Goal: Task Accomplishment & Management: Complete application form

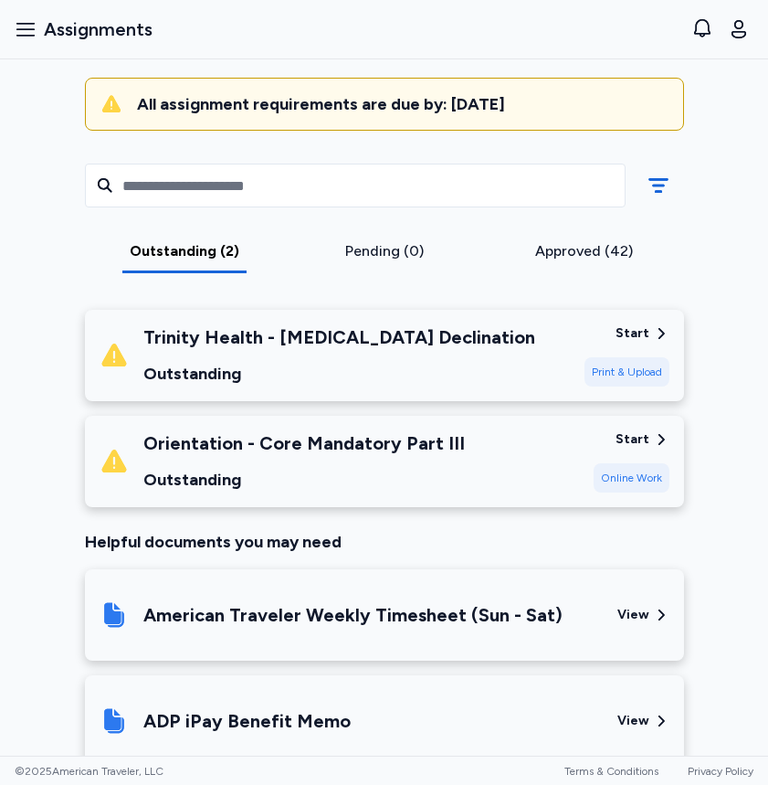
scroll to position [194, 0]
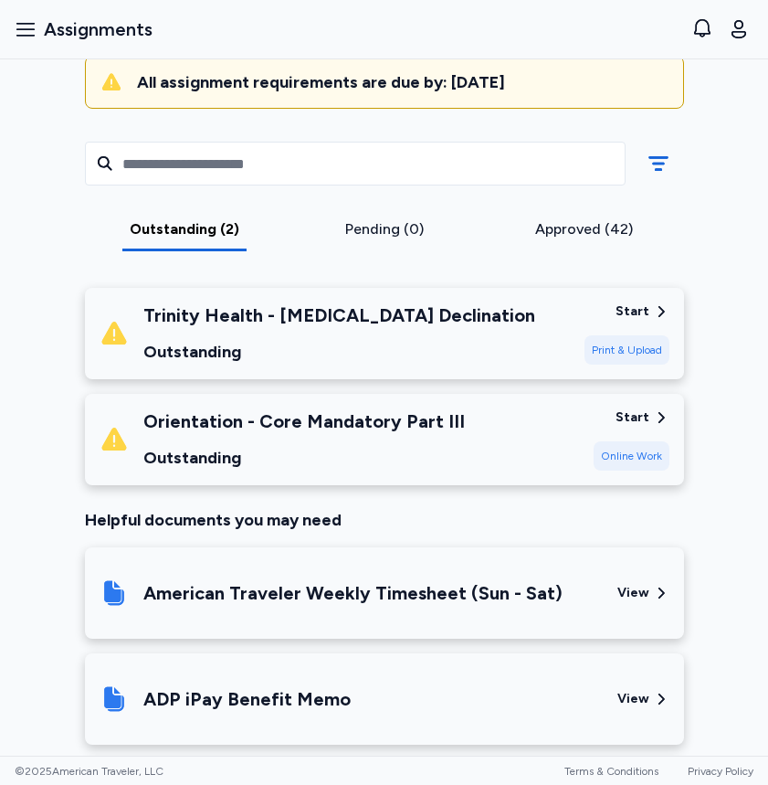
click at [307, 327] on div "Trinity Health - [MEDICAL_DATA] Declination Outstanding" at bounding box center [339, 333] width 392 height 62
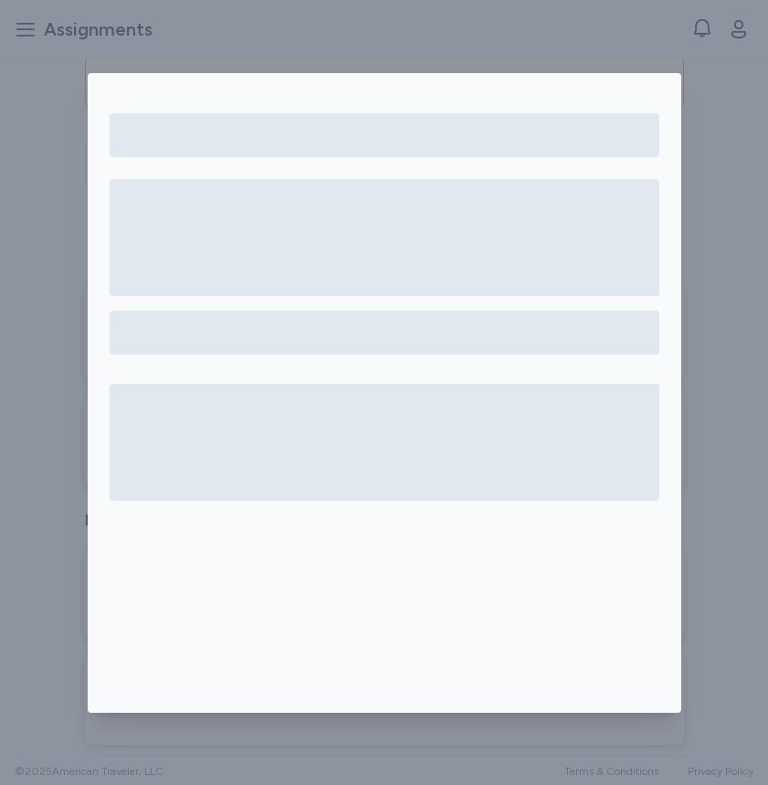
click at [728, 207] on div at bounding box center [384, 392] width 768 height 785
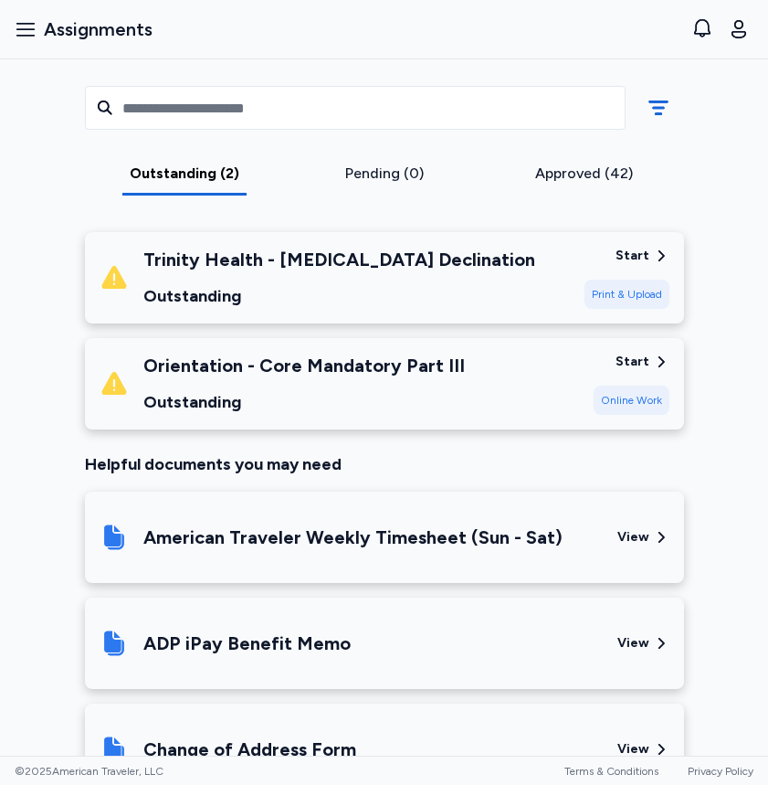
scroll to position [249, 0]
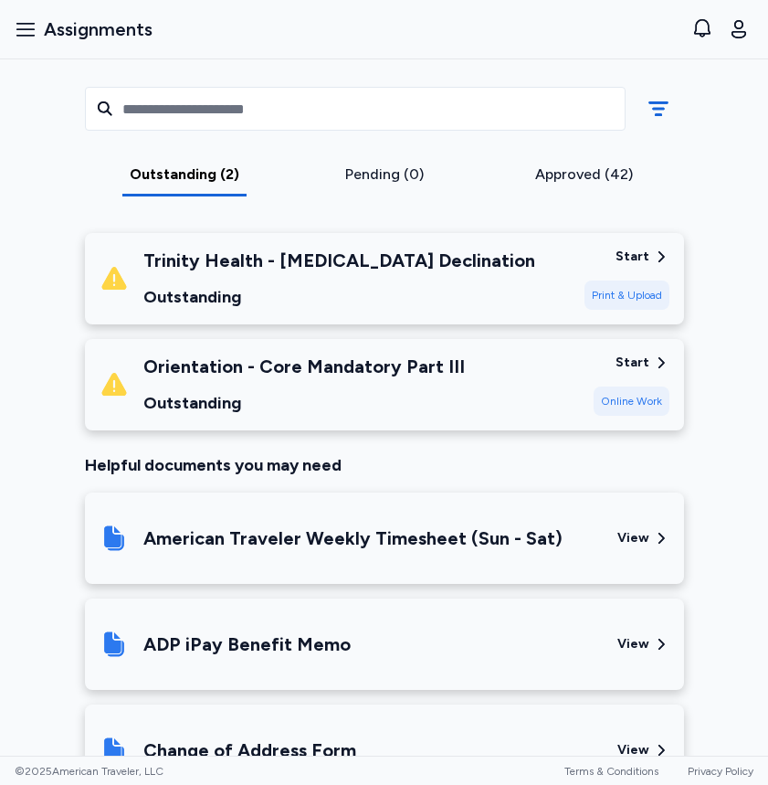
click at [577, 161] on div "Outstanding (2) Pending (0) Approved (42)" at bounding box center [384, 139] width 629 height 157
click at [566, 175] on div "Approved (42)" at bounding box center [584, 175] width 185 height 22
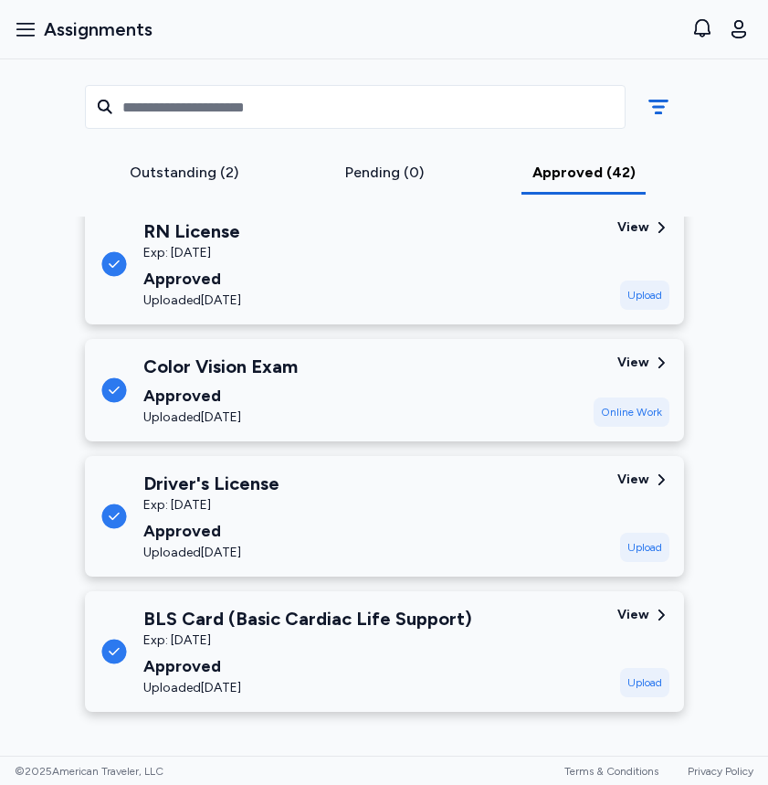
scroll to position [4988, 0]
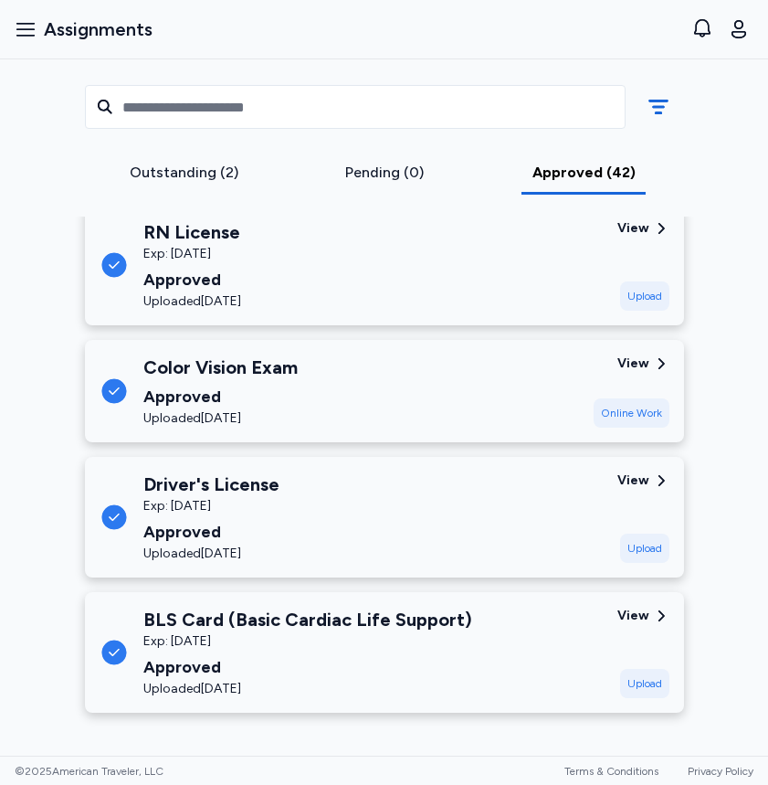
click at [207, 173] on div "Outstanding (2)" at bounding box center [184, 173] width 185 height 22
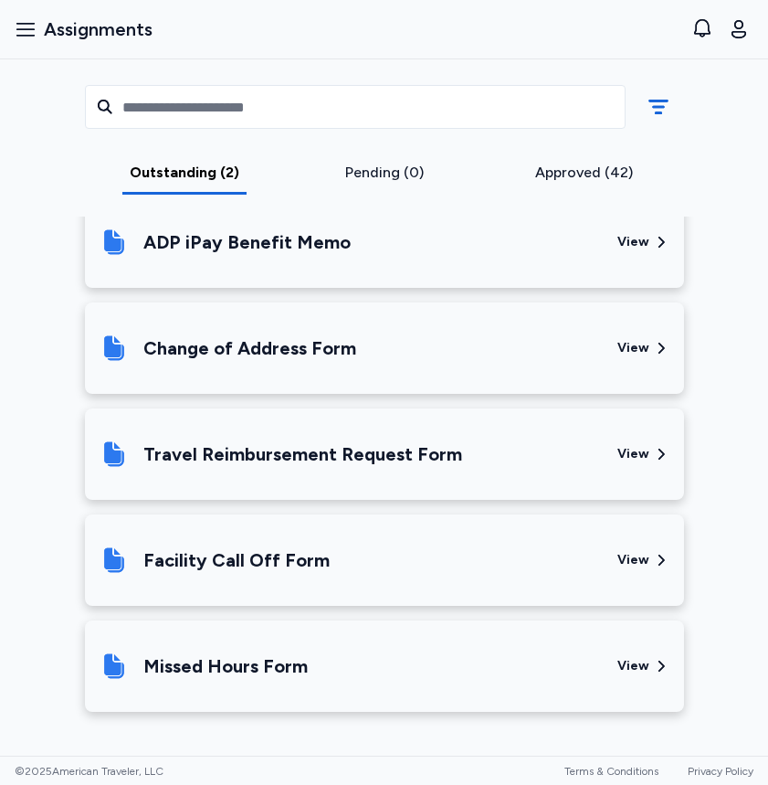
scroll to position [650, 0]
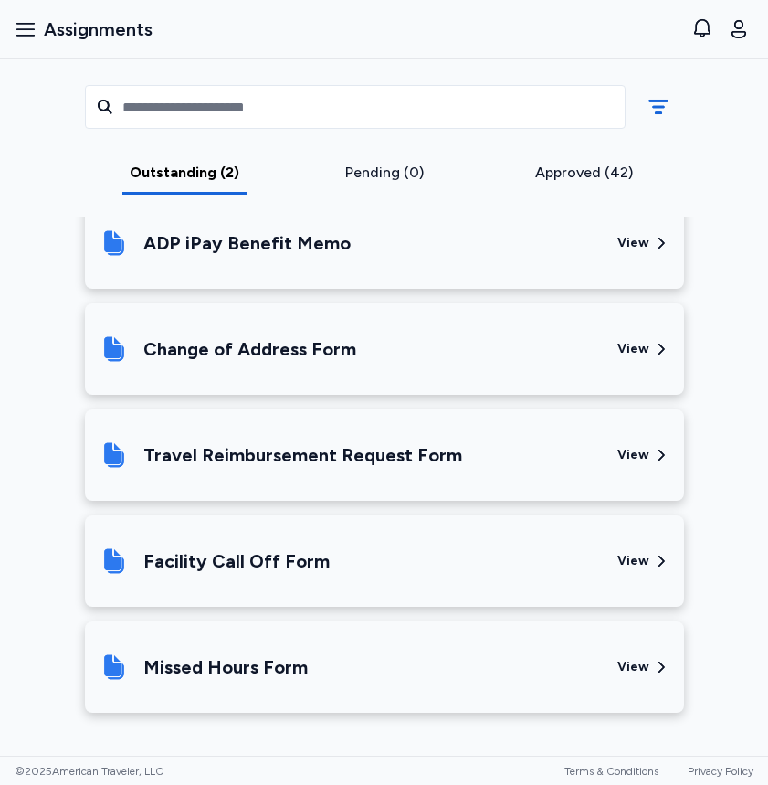
drag, startPoint x: 653, startPoint y: 778, endPoint x: 93, endPoint y: 174, distance: 823.7
click at [93, 174] on div "Outstanding (2)" at bounding box center [184, 173] width 185 height 22
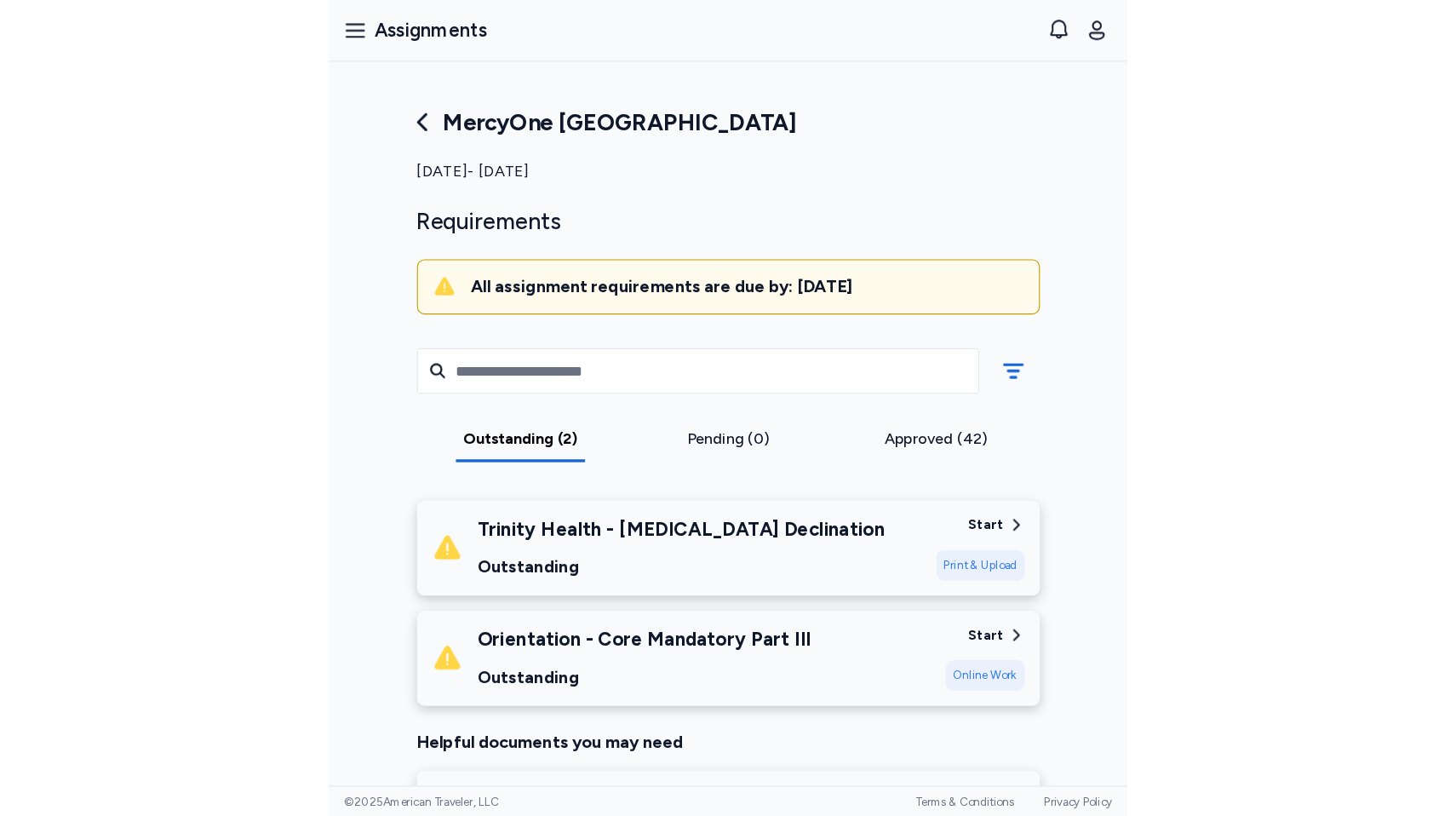
scroll to position [0, 0]
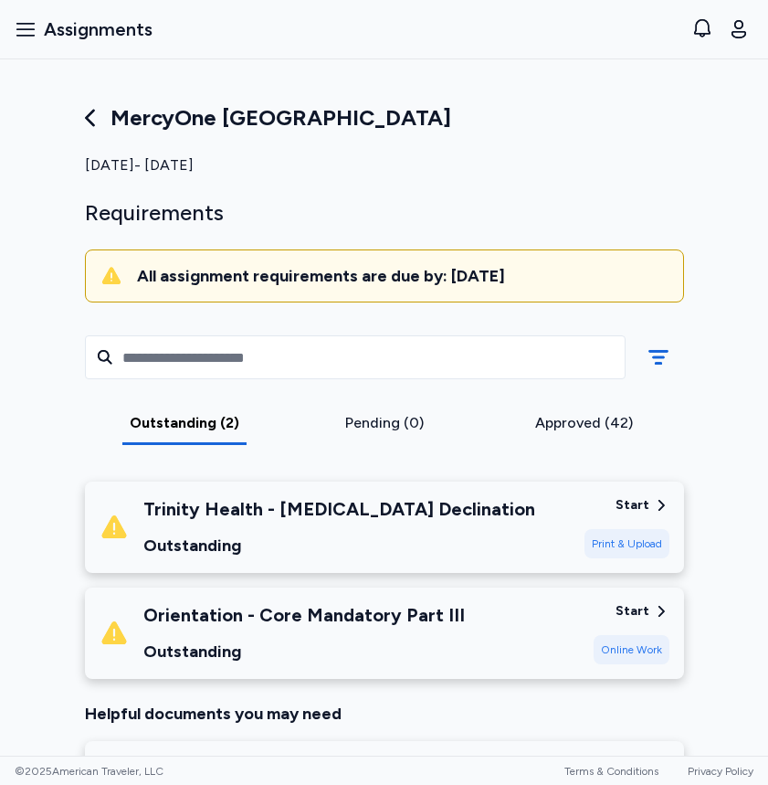
click at [621, 635] on div "Online Work" at bounding box center [632, 649] width 76 height 29
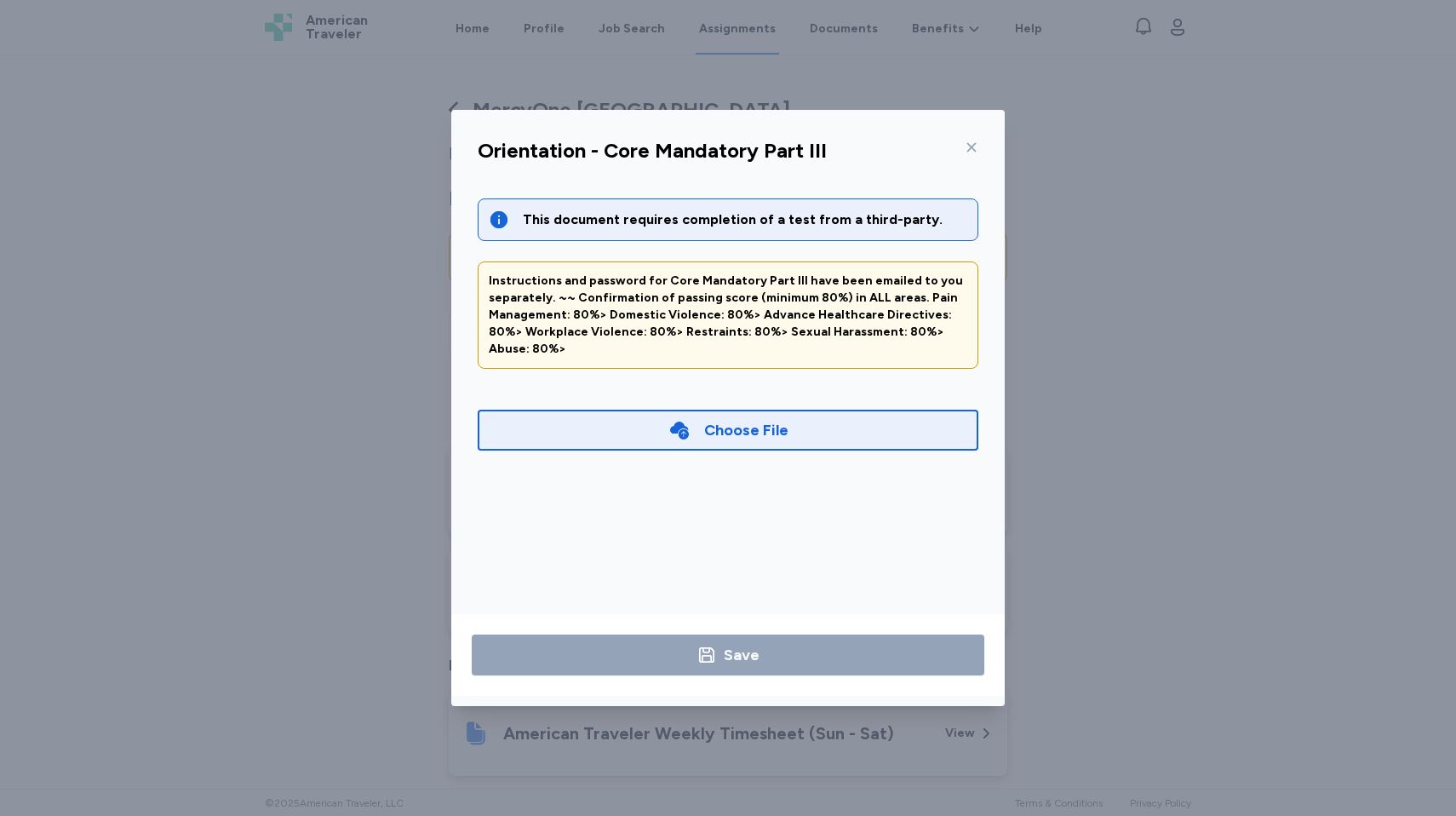
click at [715, 420] on div "Choose File" at bounding box center [728, 430] width 501 height 41
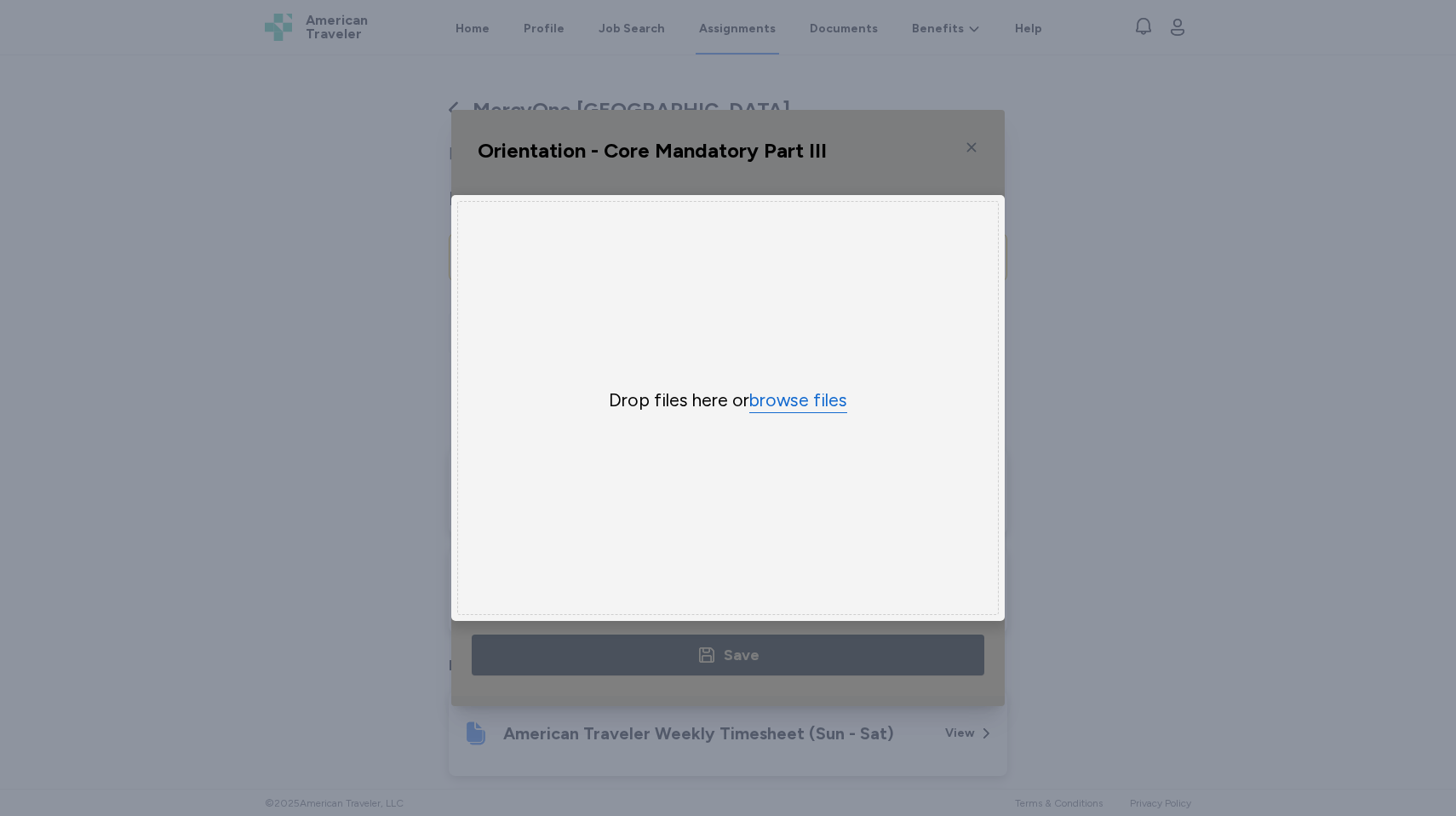
click at [715, 401] on button "browse files" at bounding box center [798, 401] width 98 height 24
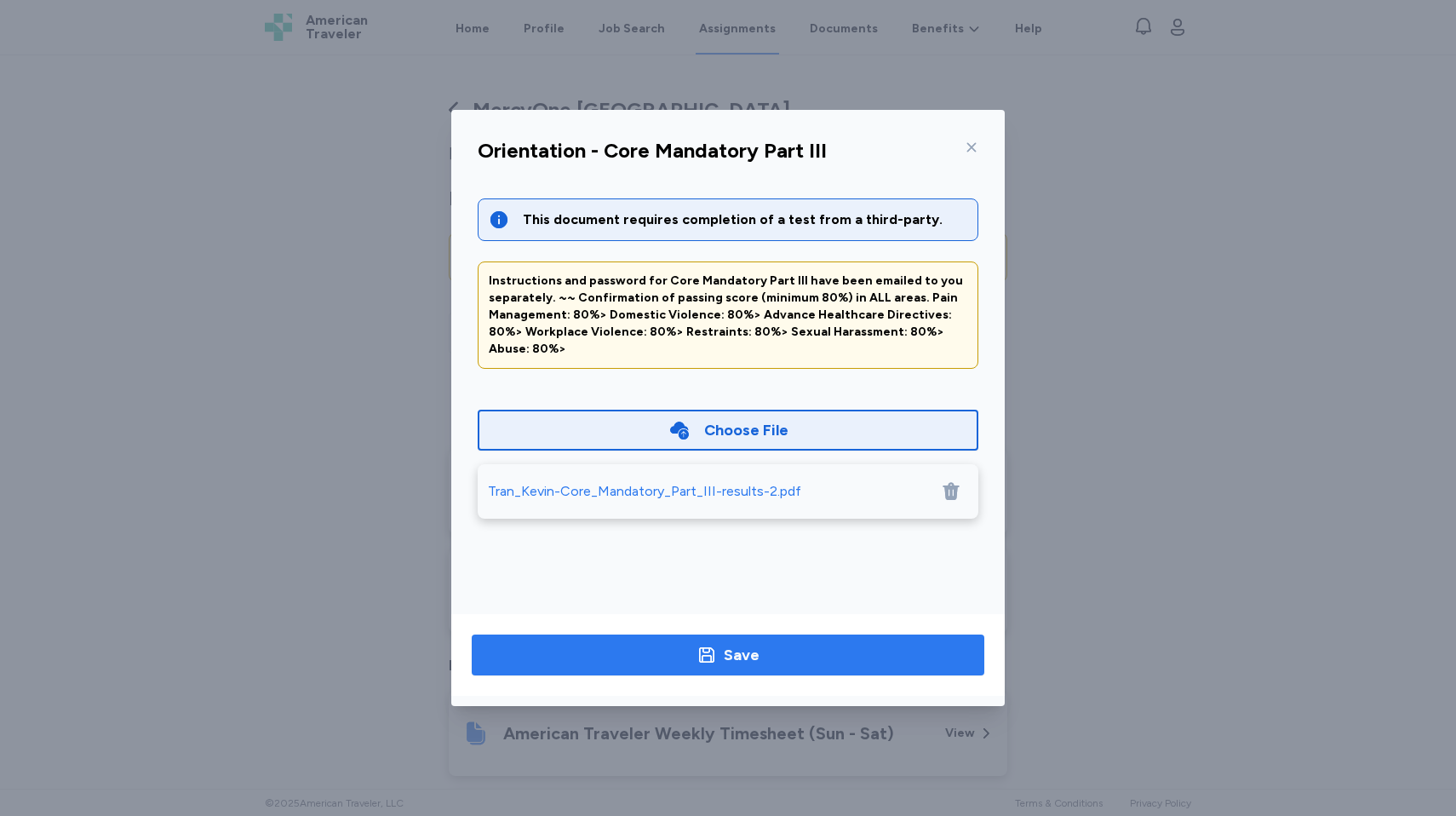
click at [715, 641] on button "Save" at bounding box center [728, 656] width 513 height 41
